Goal: Task Accomplishment & Management: Manage account settings

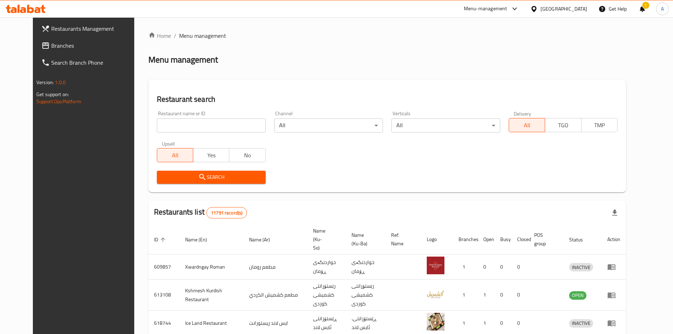
click at [51, 45] on span "Branches" at bounding box center [95, 45] width 88 height 8
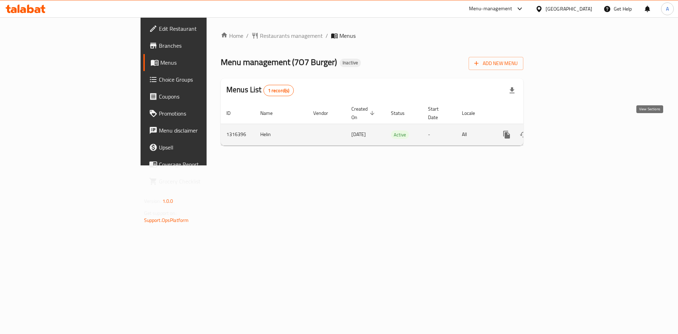
click at [561, 131] on icon "enhanced table" at bounding box center [557, 134] width 6 height 6
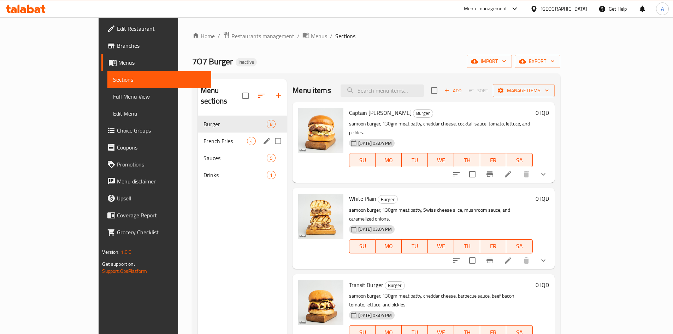
click at [203, 137] on span "French Fries" at bounding box center [224, 141] width 43 height 8
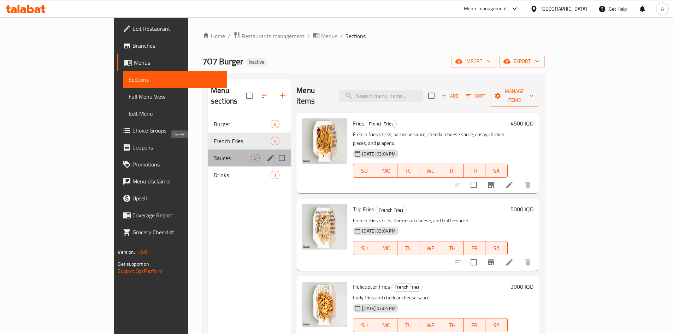
click at [214, 154] on span "Sauces" at bounding box center [232, 158] width 37 height 8
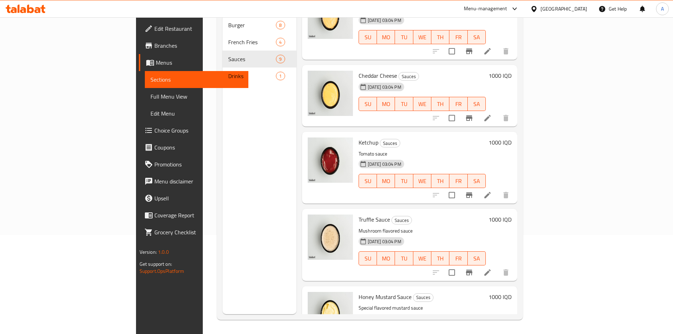
scroll to position [357, 0]
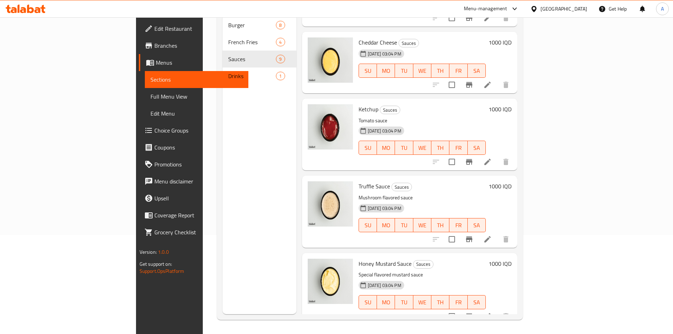
click at [228, 72] on span "Drinks" at bounding box center [252, 76] width 48 height 8
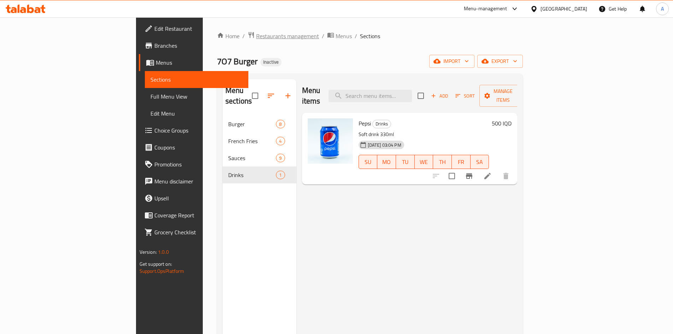
click at [217, 42] on div "Home / Restaurants management / Menus / Sections 7O7 Burger Inactive import exp…" at bounding box center [370, 224] width 306 height 387
click at [256, 39] on span "Restaurants management" at bounding box center [287, 36] width 63 height 8
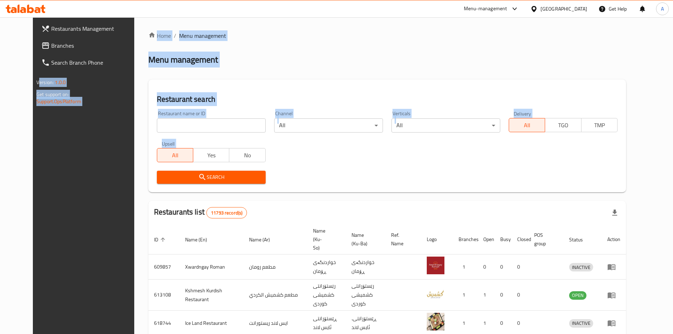
click at [33, 47] on div "Restaurants Management Branches Search Branch Phone Version: 1.0.0 Get support …" at bounding box center [336, 276] width 607 height 518
click at [51, 47] on span "Branches" at bounding box center [95, 45] width 88 height 8
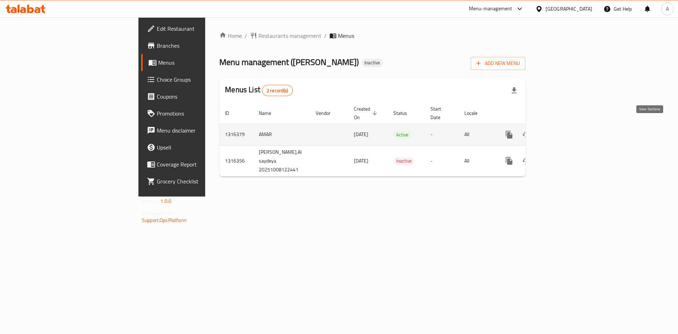
click at [568, 131] on link "enhanced table" at bounding box center [559, 134] width 17 height 17
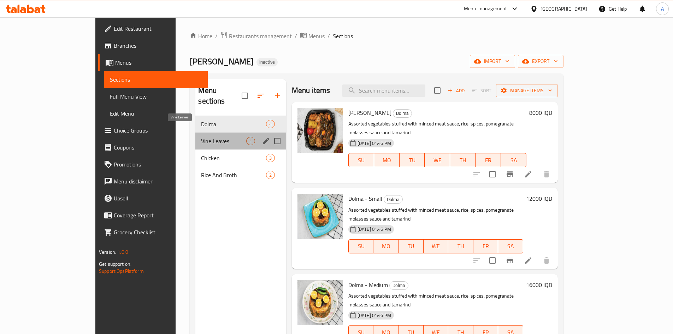
click at [201, 137] on span "Vine Leaves" at bounding box center [223, 141] width 45 height 8
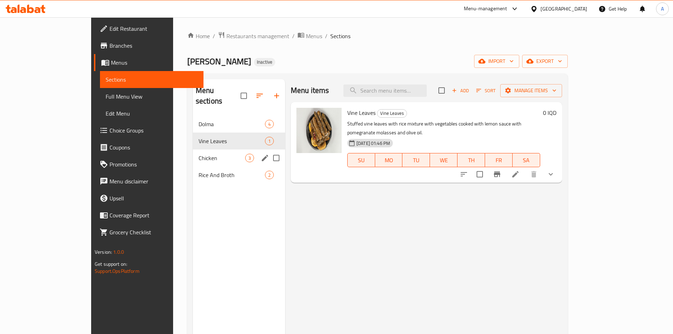
click at [198, 154] on span "Chicken" at bounding box center [221, 158] width 47 height 8
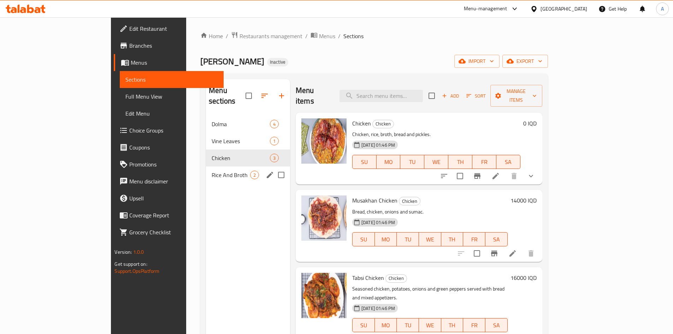
click at [211, 171] on span "Rice And Broth" at bounding box center [230, 175] width 38 height 8
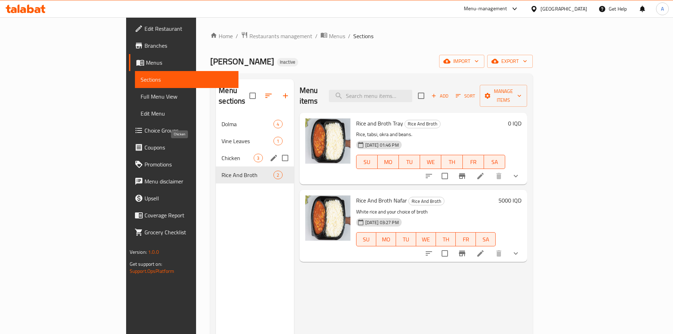
click at [221, 154] on span "Chicken" at bounding box center [237, 158] width 32 height 8
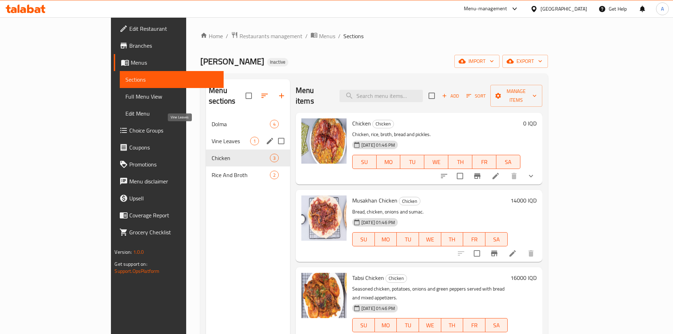
click at [211, 137] on span "Vine Leaves" at bounding box center [230, 141] width 38 height 8
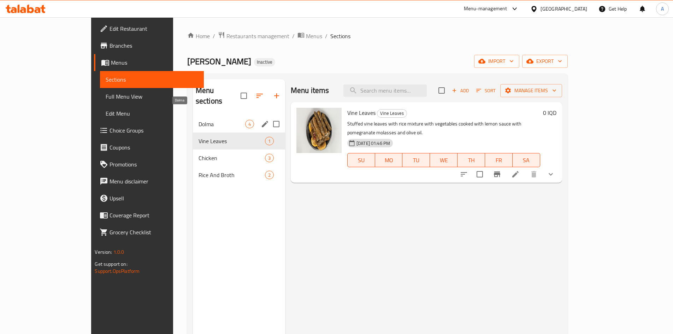
click at [198, 120] on span "Dolma" at bounding box center [221, 124] width 47 height 8
